Goal: Communication & Community: Connect with others

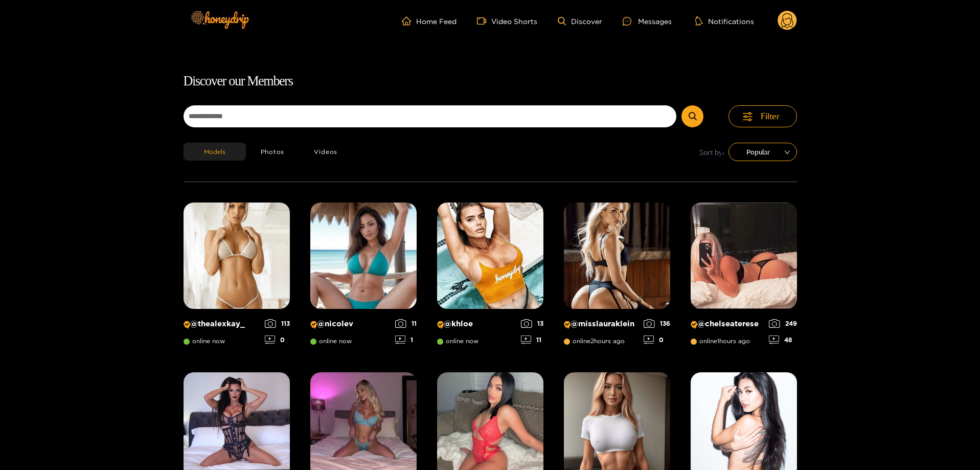
click at [641, 29] on ul "Home Feed Video Shorts Discover Messages Notifications" at bounding box center [599, 21] width 395 height 20
click at [646, 24] on div "Messages" at bounding box center [646, 21] width 49 height 12
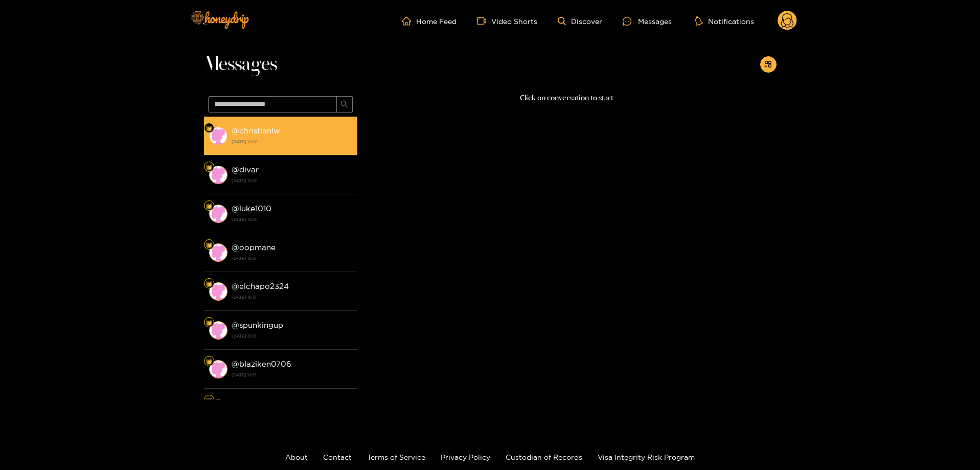
click at [319, 134] on div "@ christianlw [DATE] 10:01" at bounding box center [291, 135] width 121 height 23
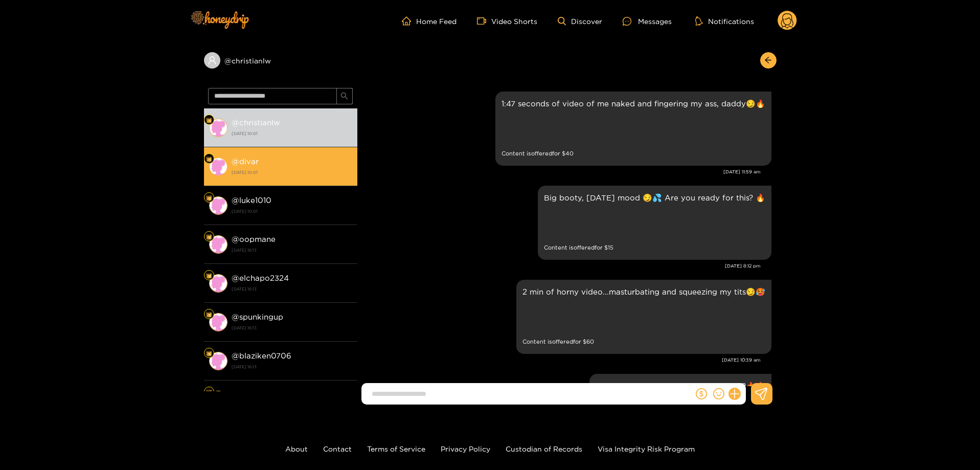
scroll to position [1809, 0]
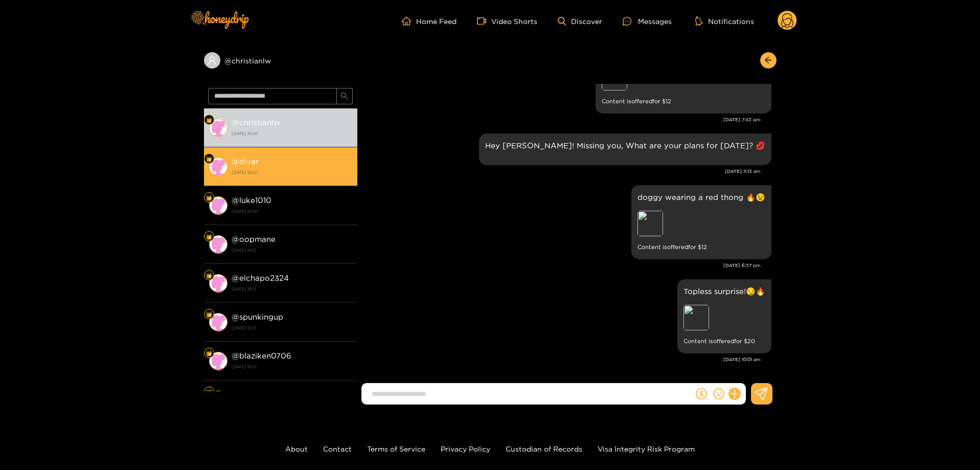
click at [304, 153] on li "@ divar [DATE] 10:01" at bounding box center [280, 166] width 153 height 39
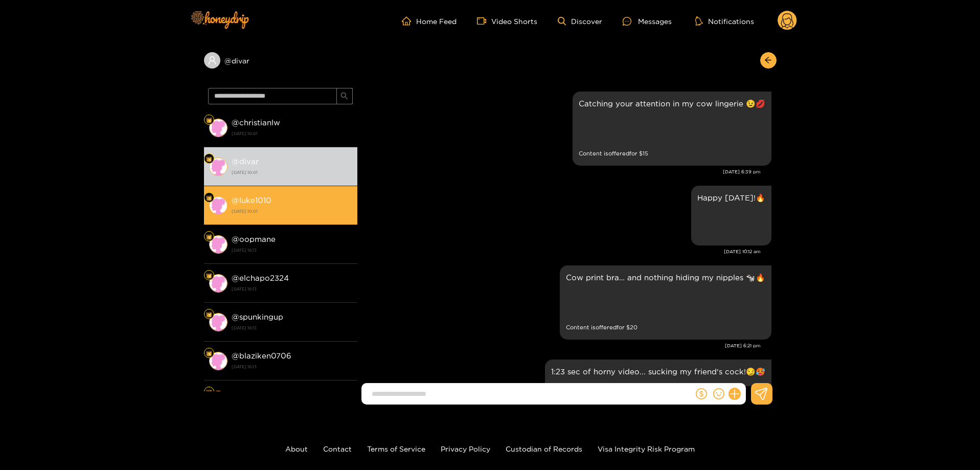
scroll to position [1887, 0]
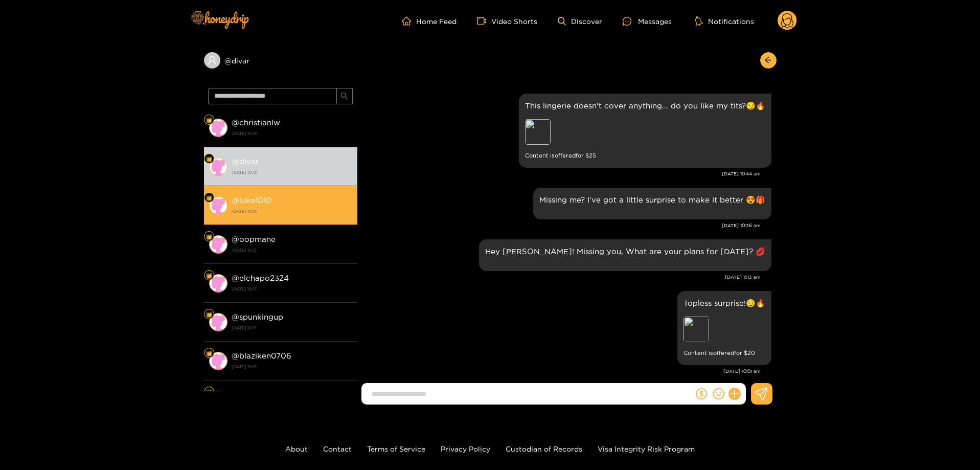
click at [280, 187] on li "@ luke1010 [DATE] 10:01" at bounding box center [280, 205] width 153 height 39
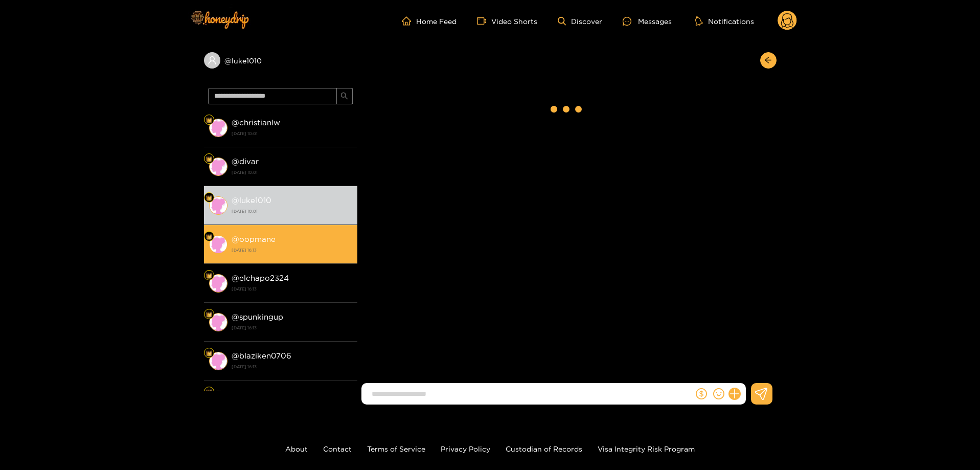
scroll to position [1913, 0]
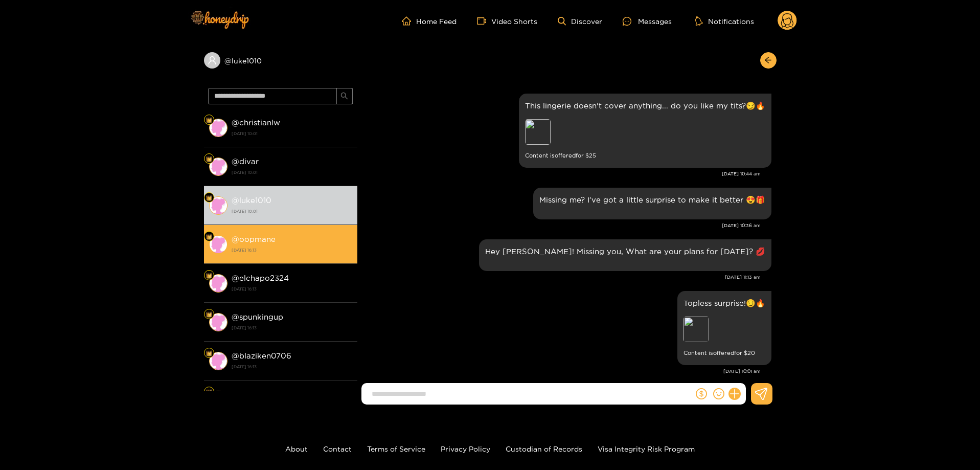
click at [295, 241] on div "@ oopmane [DATE] 16:13" at bounding box center [291, 244] width 121 height 23
